Goal: Find specific page/section: Find specific page/section

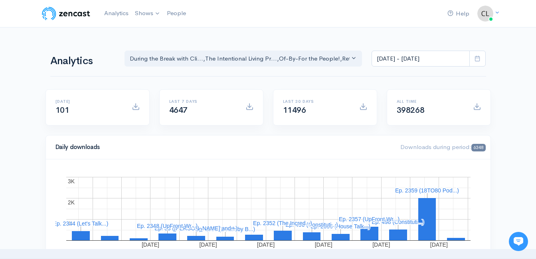
click at [476, 60] on icon at bounding box center [477, 58] width 6 height 6
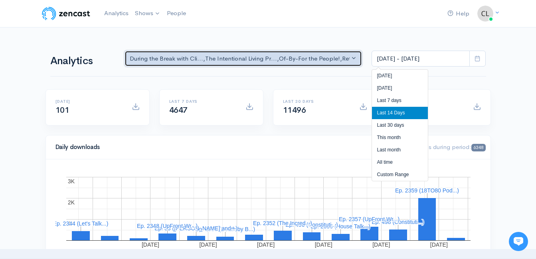
click at [232, 57] on div "During the Break with Cli... , The Intentional Living Pr... , Of-By-For the Peo…" at bounding box center [240, 58] width 220 height 9
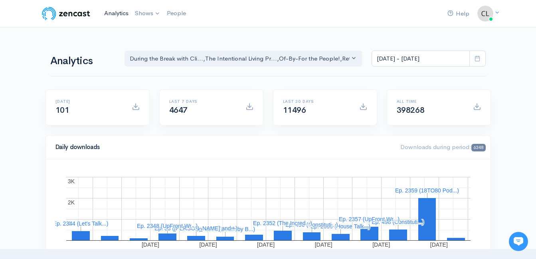
click at [114, 13] on link "Analytics" at bounding box center [116, 13] width 31 height 17
click at [109, 10] on link "Analytics" at bounding box center [116, 13] width 31 height 17
click at [116, 16] on link "Analytics" at bounding box center [116, 13] width 31 height 17
